Goal: Task Accomplishment & Management: Use online tool/utility

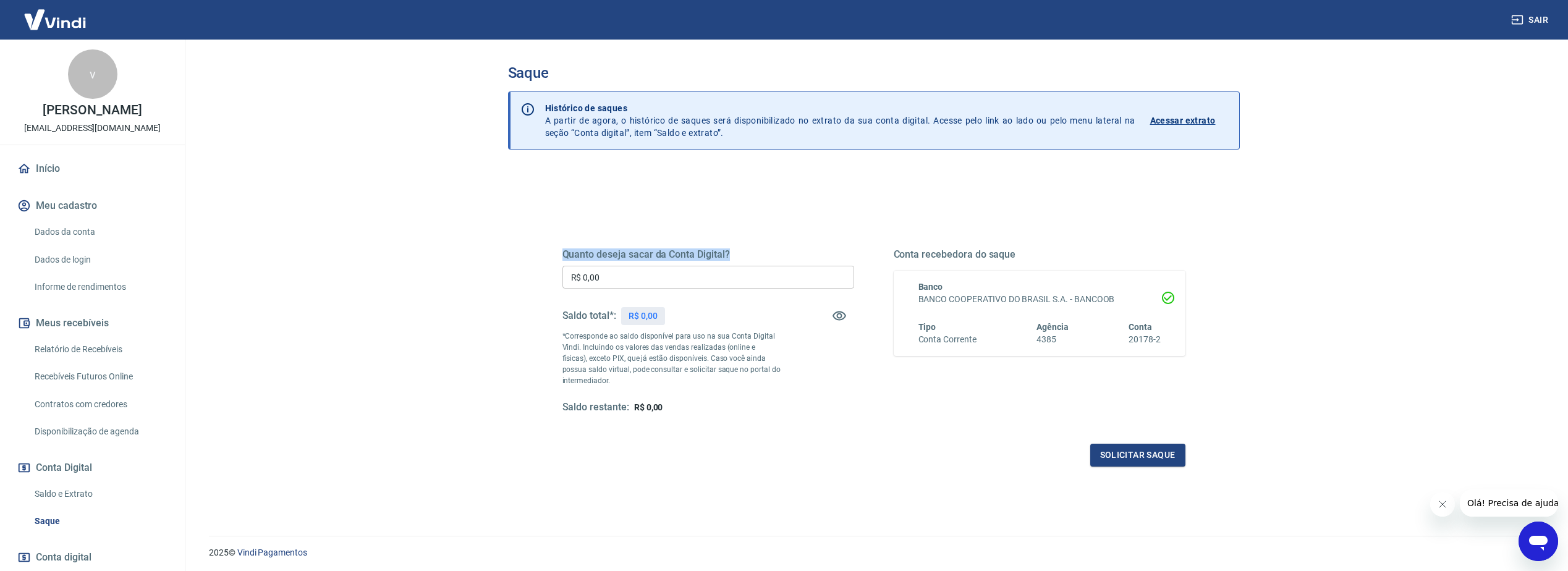
drag, startPoint x: 562, startPoint y: 253, endPoint x: 781, endPoint y: 243, distance: 219.2
click at [785, 245] on div "Quanto deseja sacar da Conta Digital? R$ 0,00 ​ Saldo total*: R$ 0,00 *Correspo…" at bounding box center [874, 343] width 623 height 248
drag, startPoint x: 781, startPoint y: 243, endPoint x: 689, endPoint y: 196, distance: 103.3
click at [689, 196] on div "Quanto deseja sacar da Conta Digital? R$ 0,00 ​ Saldo total*: R$ 0,00 *Correspo…" at bounding box center [874, 337] width 653 height 287
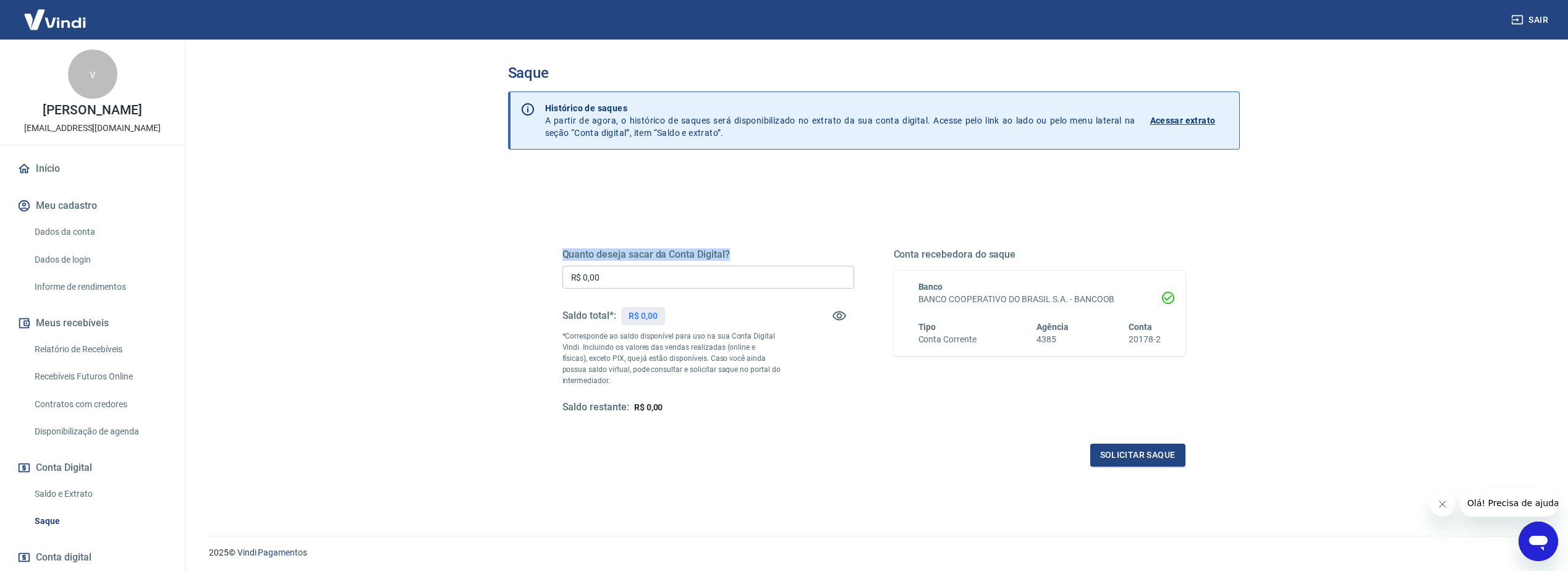
click at [689, 196] on div "Quanto deseja sacar da Conta Digital? R$ 0,00 ​ Saldo total*: R$ 0,00 *Correspo…" at bounding box center [874, 337] width 653 height 287
drag, startPoint x: 689, startPoint y: 196, endPoint x: 627, endPoint y: 223, distance: 67.6
click at [627, 223] on div "Quanto deseja sacar da Conta Digital? R$ 0,00 ​ Saldo total*: R$ 0,00 *Correspo…" at bounding box center [874, 343] width 623 height 248
drag, startPoint x: 353, startPoint y: 214, endPoint x: 390, endPoint y: 172, distance: 56.0
click at [390, 172] on main "Saque Histórico de saques A partir de agora, o histórico de saques será disponi…" at bounding box center [873, 305] width 1389 height 531
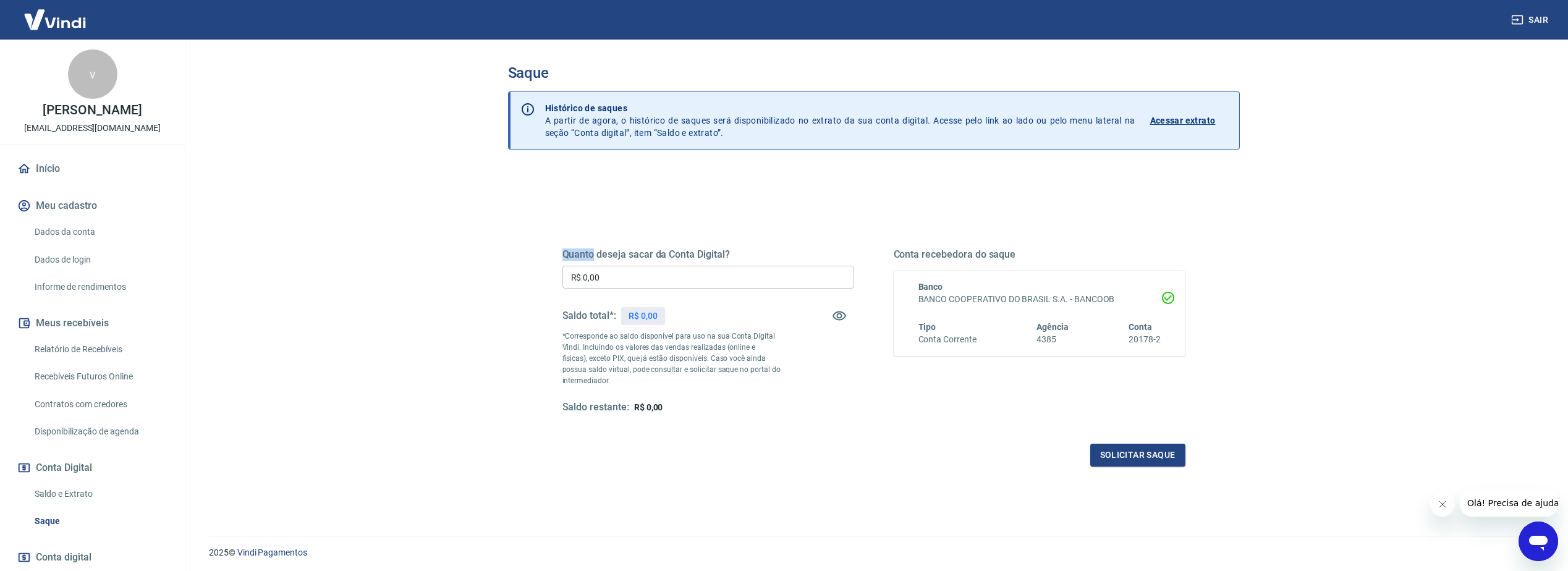
click at [390, 174] on main "Saque Histórico de saques A partir de agora, o histórico de saques será disponi…" at bounding box center [873, 305] width 1389 height 531
drag, startPoint x: 390, startPoint y: 174, endPoint x: 538, endPoint y: 197, distance: 149.8
click at [538, 197] on div "Quanto deseja sacar da Conta Digital? R$ 0,00 ​ Saldo total*: R$ 0,00 *Correspo…" at bounding box center [874, 337] width 682 height 287
click at [538, 217] on div "Quanto deseja sacar da Conta Digital? R$ 0,00 ​ Saldo total*: R$ 0,00 *Correspo…" at bounding box center [874, 337] width 682 height 287
click at [530, 298] on div "Quanto deseja sacar da Conta Digital? R$ 0,00 ​ Saldo total*: R$ 0,00 *Correspo…" at bounding box center [873, 389] width 731 height 442
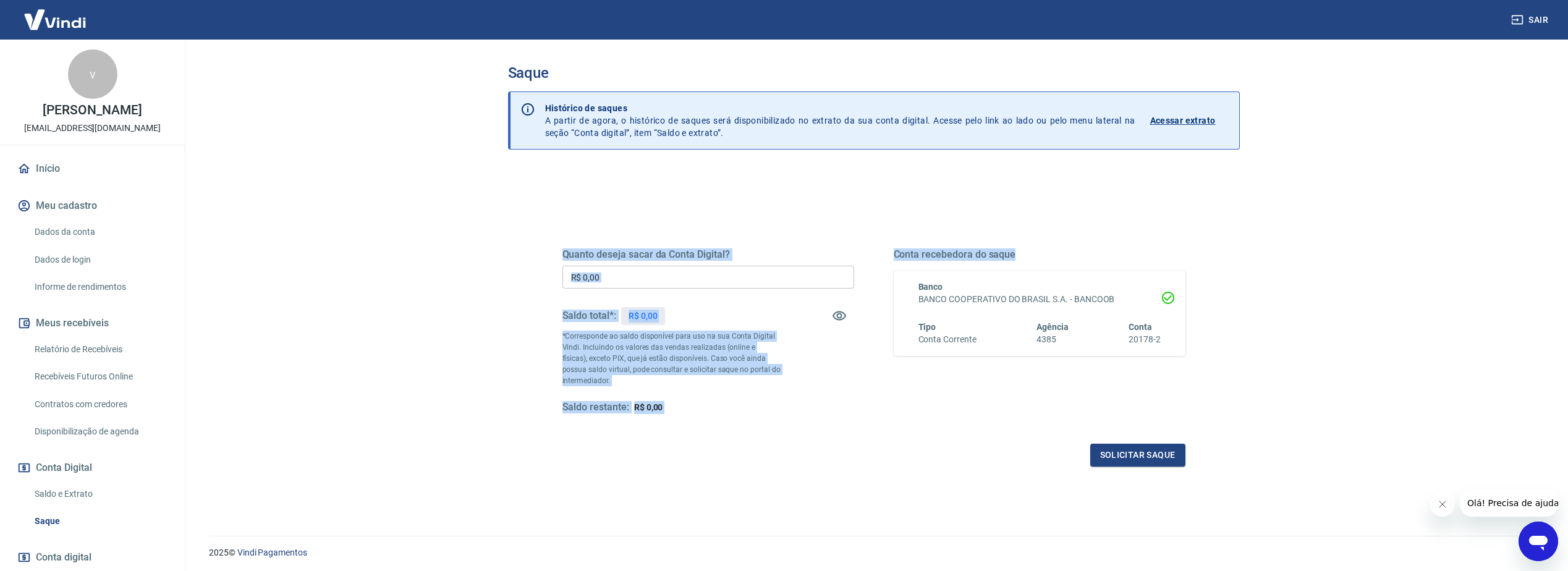
drag, startPoint x: 552, startPoint y: 252, endPoint x: 899, endPoint y: 274, distance: 347.7
click at [906, 277] on div "Quanto deseja sacar da Conta Digital? R$ 0,00 ​ Saldo total*: R$ 0,00 *Correspo…" at bounding box center [874, 337] width 653 height 287
drag, startPoint x: 633, startPoint y: 194, endPoint x: 631, endPoint y: 200, distance: 6.3
click at [634, 195] on div "Quanto deseja sacar da Conta Digital? R$ 0,00 ​ Saldo total*: R$ 0,00 *Correspo…" at bounding box center [874, 337] width 653 height 287
click at [608, 223] on div "Quanto deseja sacar da Conta Digital? R$ 0,00 ​ Saldo total*: R$ 0,00 *Correspo…" at bounding box center [874, 343] width 623 height 248
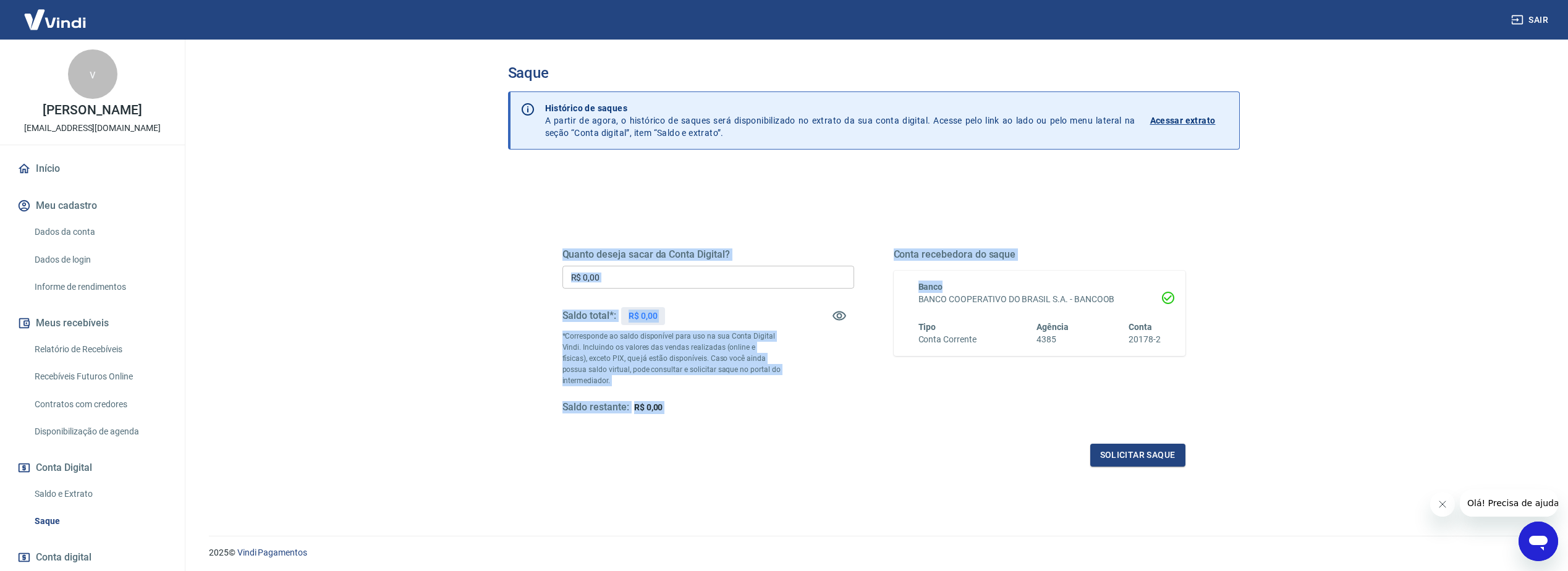
drag, startPoint x: 817, startPoint y: 282, endPoint x: 947, endPoint y: 288, distance: 130.1
click at [950, 291] on div "Quanto deseja sacar da Conta Digital? R$ 0,00 ​ Saldo total*: R$ 0,00 *Correspo…" at bounding box center [874, 337] width 653 height 287
click at [641, 219] on div "Quanto deseja sacar da Conta Digital? R$ 0,00 ​ Saldo total*: R$ 0,00 *Correspo…" at bounding box center [874, 343] width 623 height 248
click at [608, 224] on div "Quanto deseja sacar da Conta Digital? R$ 0,00 ​ Saldo total*: R$ 0,00 *Correspo…" at bounding box center [874, 343] width 623 height 248
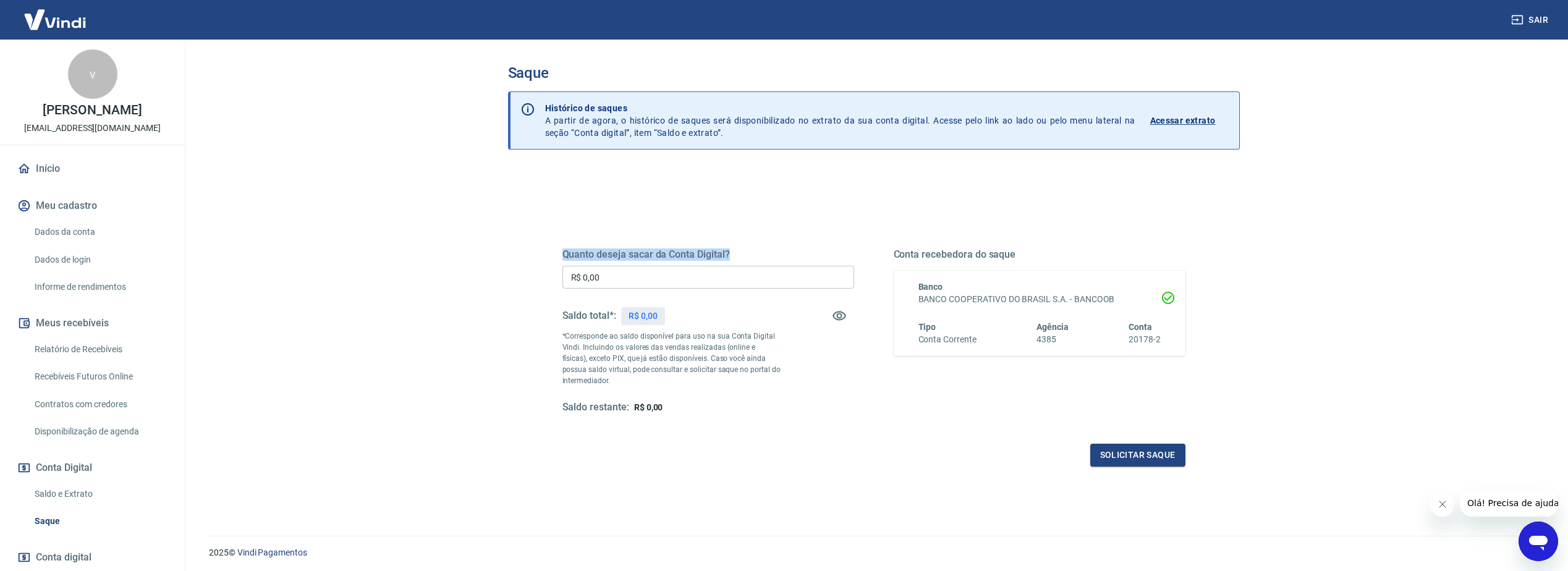
drag, startPoint x: 563, startPoint y: 256, endPoint x: 741, endPoint y: 264, distance: 178.2
click at [741, 264] on div "Quanto deseja sacar da Conta Digital? R$ 0,00 ​ Saldo total*: R$ 0,00 *Correspo…" at bounding box center [708, 331] width 291 height 166
drag, startPoint x: 741, startPoint y: 264, endPoint x: 705, endPoint y: 220, distance: 56.9
click at [705, 219] on div "Quanto deseja sacar da Conta Digital? R$ 0,00 ​ Saldo total*: R$ 0,00 *Correspo…" at bounding box center [874, 343] width 623 height 248
drag, startPoint x: 564, startPoint y: 257, endPoint x: 823, endPoint y: 256, distance: 259.0
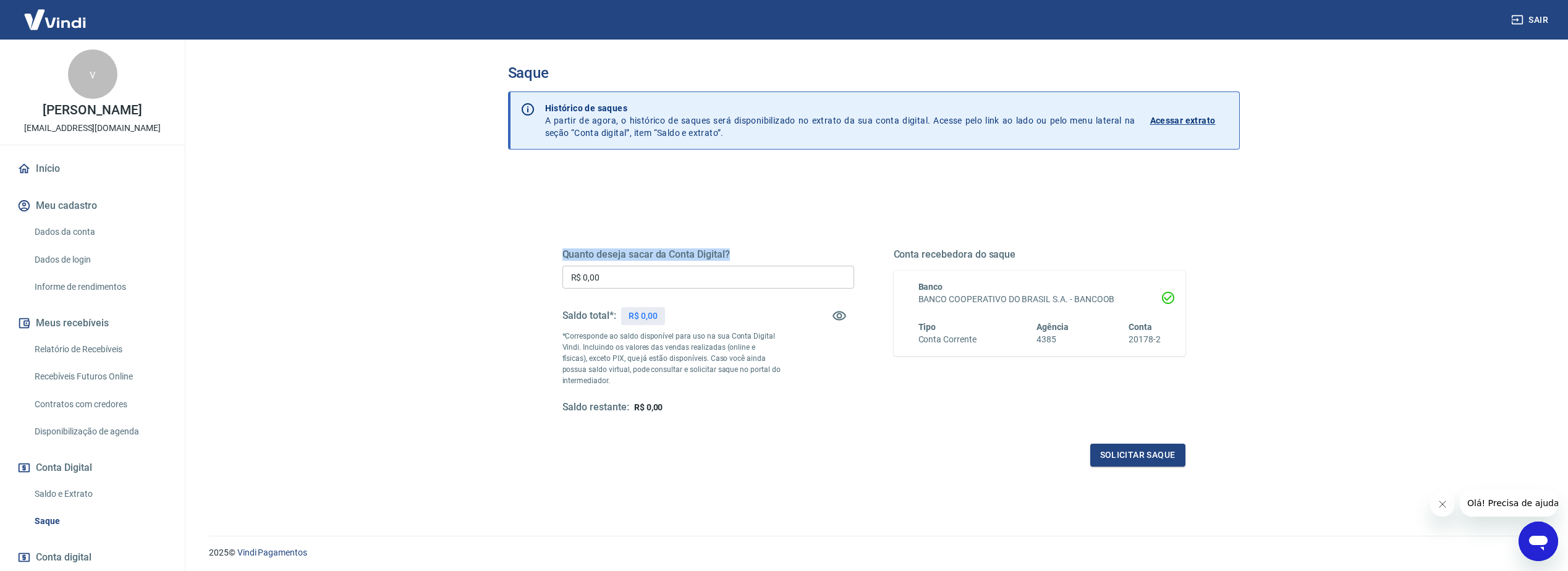
click at [823, 256] on h5 "Quanto deseja sacar da Conta Digital?" at bounding box center [708, 255] width 291 height 12
drag, startPoint x: 823, startPoint y: 256, endPoint x: 708, endPoint y: 231, distance: 117.7
click at [713, 229] on div "Quanto deseja sacar da Conta Digital? R$ 0,00 ​ Saldo total*: R$ 0,00 *Correspo…" at bounding box center [874, 343] width 623 height 248
click at [569, 219] on div "Quanto deseja sacar da Conta Digital? R$ 0,00 ​ Saldo total*: R$ 0,00 *Correspo…" at bounding box center [874, 343] width 623 height 248
click at [570, 223] on div "Quanto deseja sacar da Conta Digital? R$ 0,00 ​ Saldo total*: R$ 0,00 *Correspo…" at bounding box center [874, 343] width 623 height 248
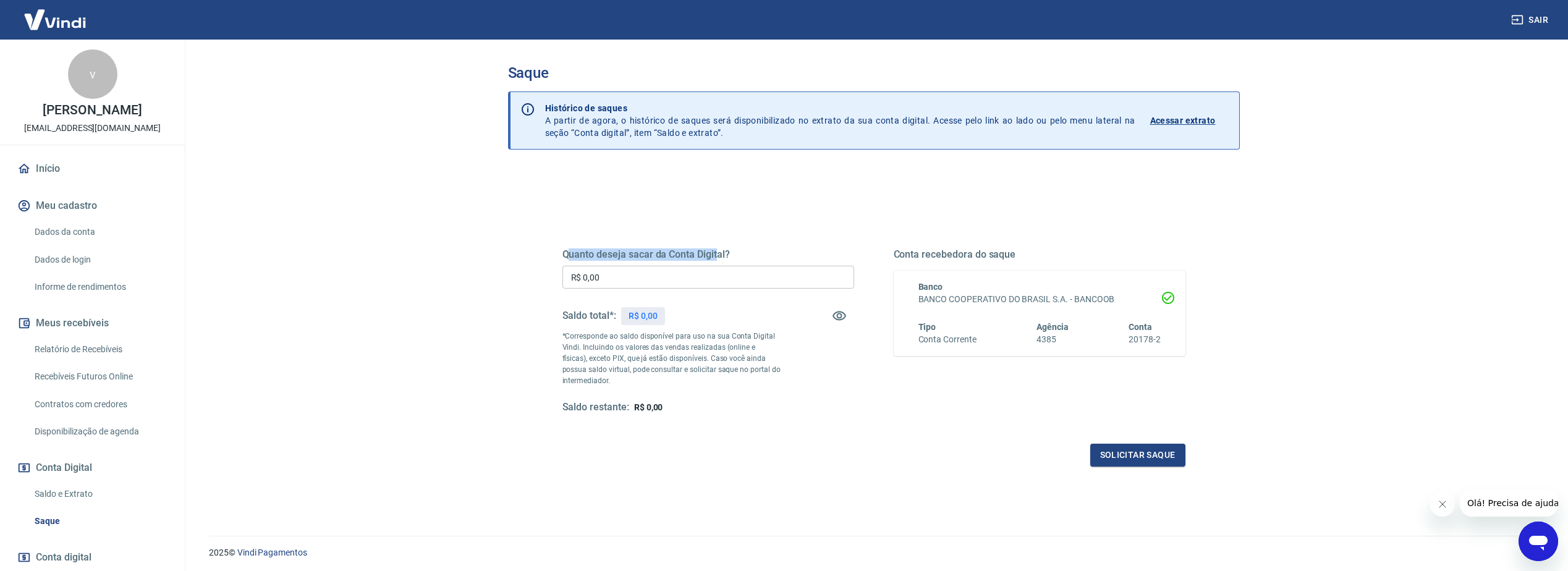
drag, startPoint x: 566, startPoint y: 258, endPoint x: 694, endPoint y: 251, distance: 128.2
click at [701, 254] on h5 "Quanto deseja sacar da Conta Digital?" at bounding box center [708, 255] width 291 height 12
drag, startPoint x: 558, startPoint y: 256, endPoint x: 751, endPoint y: 246, distance: 193.3
click at [759, 246] on div "Quanto deseja sacar da Conta Digital? R$ 0,00 ​ Saldo total*: R$ 0,00 *Correspo…" at bounding box center [874, 337] width 653 height 287
click at [683, 186] on div "Quanto deseja sacar da Conta Digital? R$ 0,00 ​ Saldo total*: R$ 0,00 *Correspo…" at bounding box center [873, 389] width 731 height 442
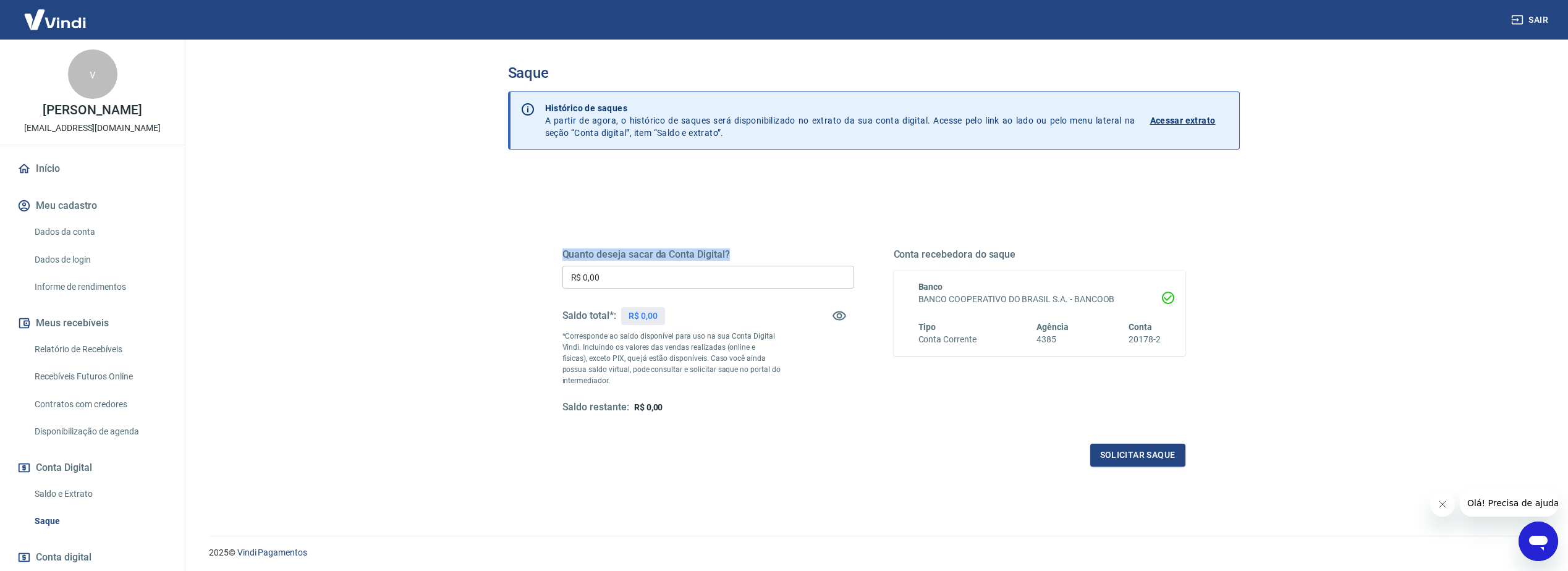
drag, startPoint x: 559, startPoint y: 253, endPoint x: 767, endPoint y: 253, distance: 208.0
click at [767, 253] on div "Quanto deseja sacar da Conta Digital? R$ 0,00 ​ Saldo total*: R$ 0,00 *Correspo…" at bounding box center [874, 337] width 653 height 287
